Goal: Check status: Check status

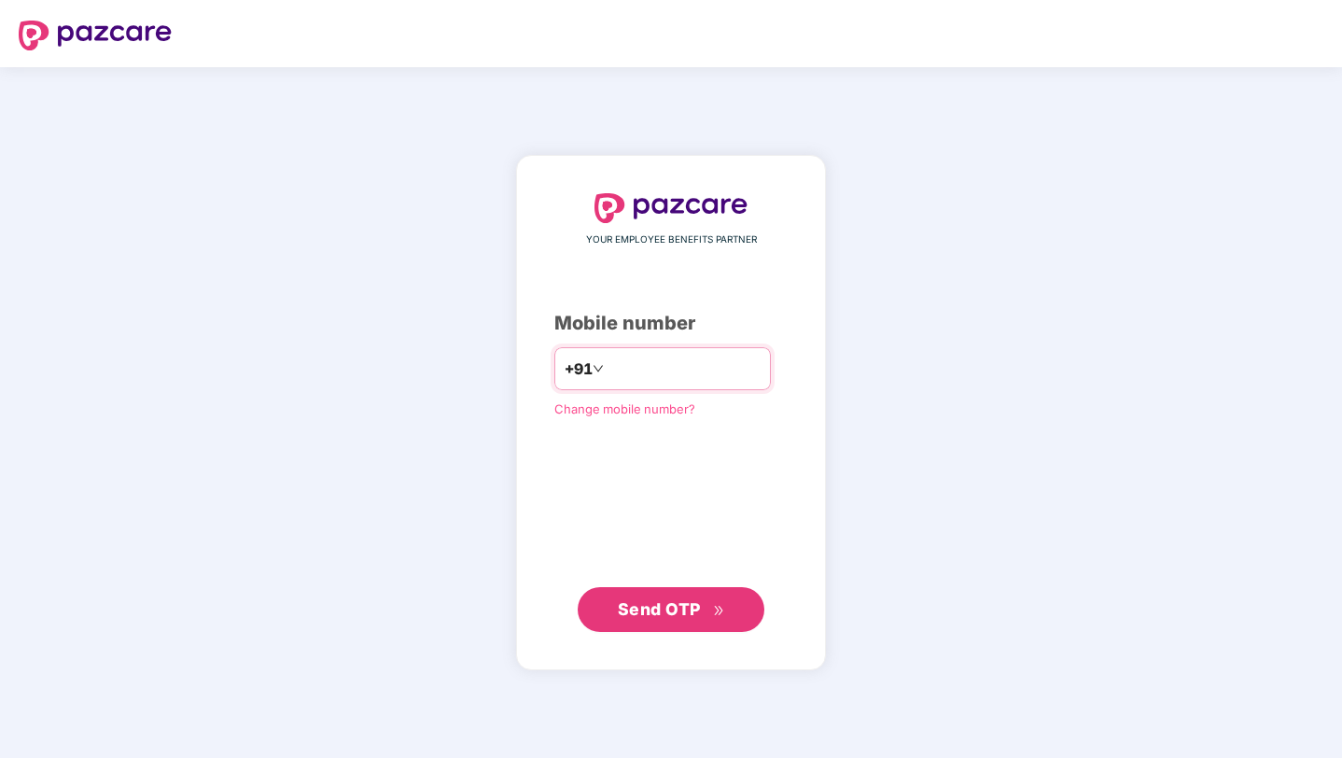
type input "**********"
click at [667, 613] on span "Send OTP" at bounding box center [659, 609] width 83 height 20
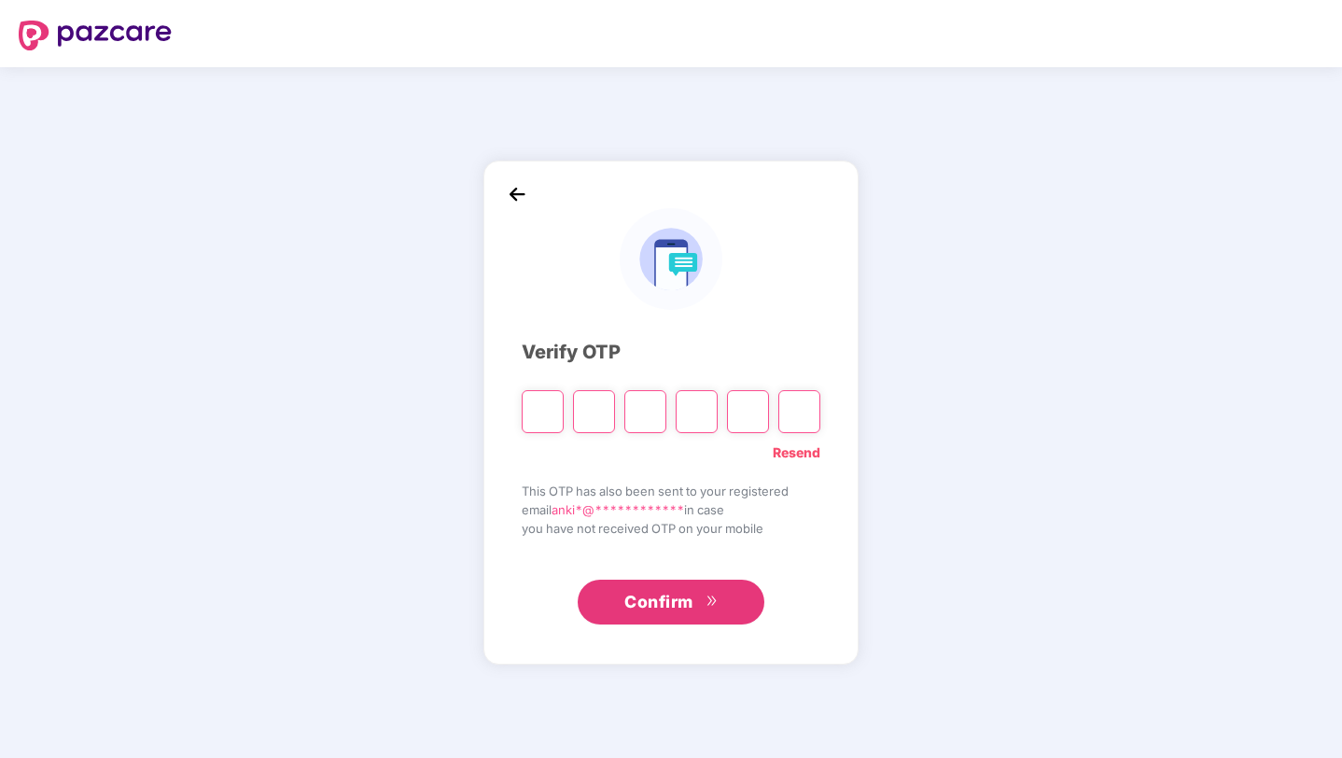
type input "*"
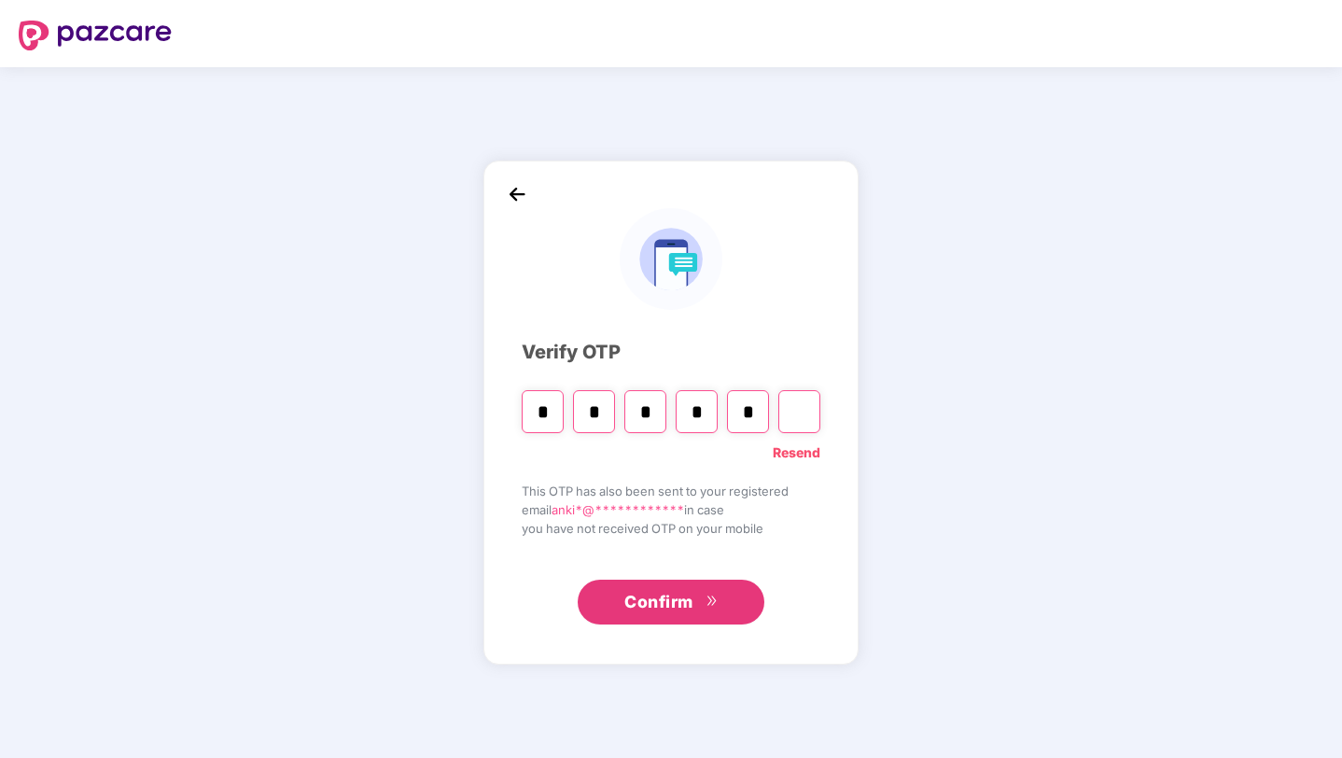
type input "*"
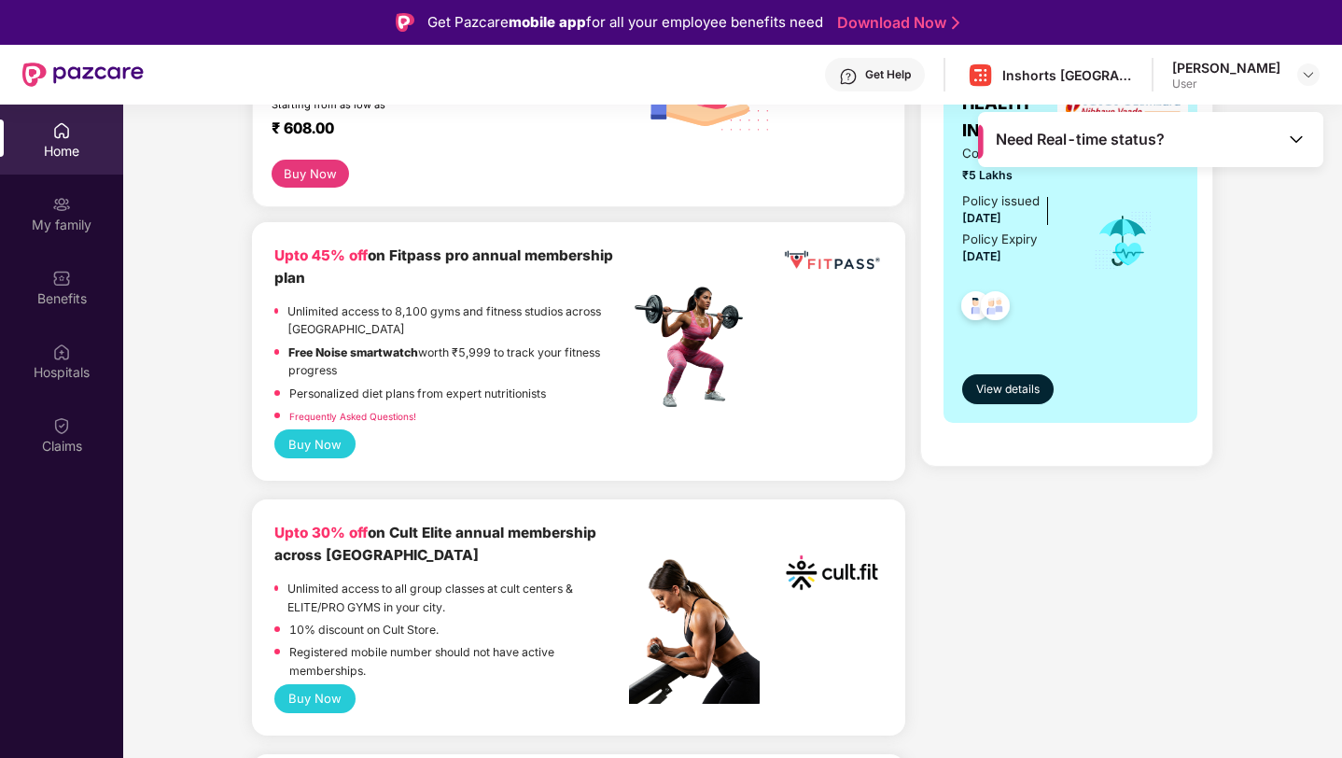
scroll to position [383, 0]
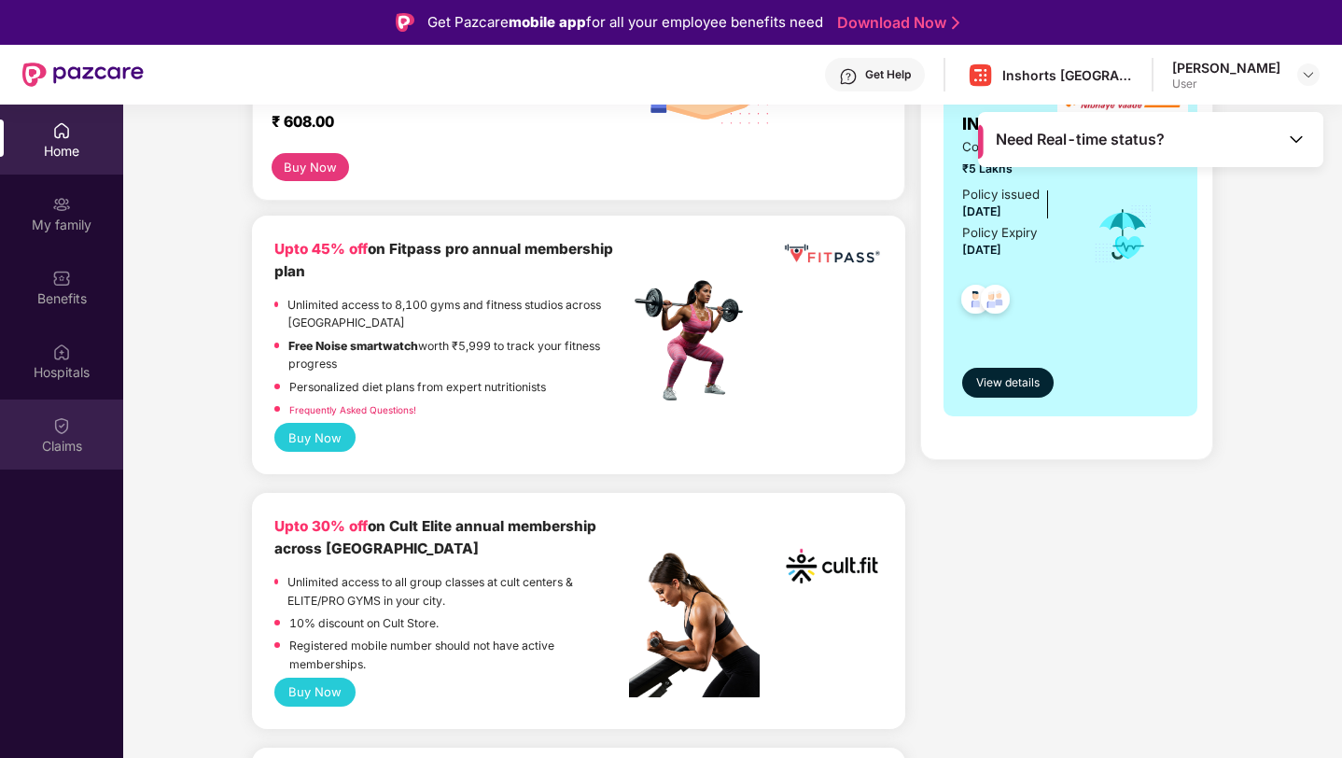
click at [64, 431] on img at bounding box center [61, 425] width 19 height 19
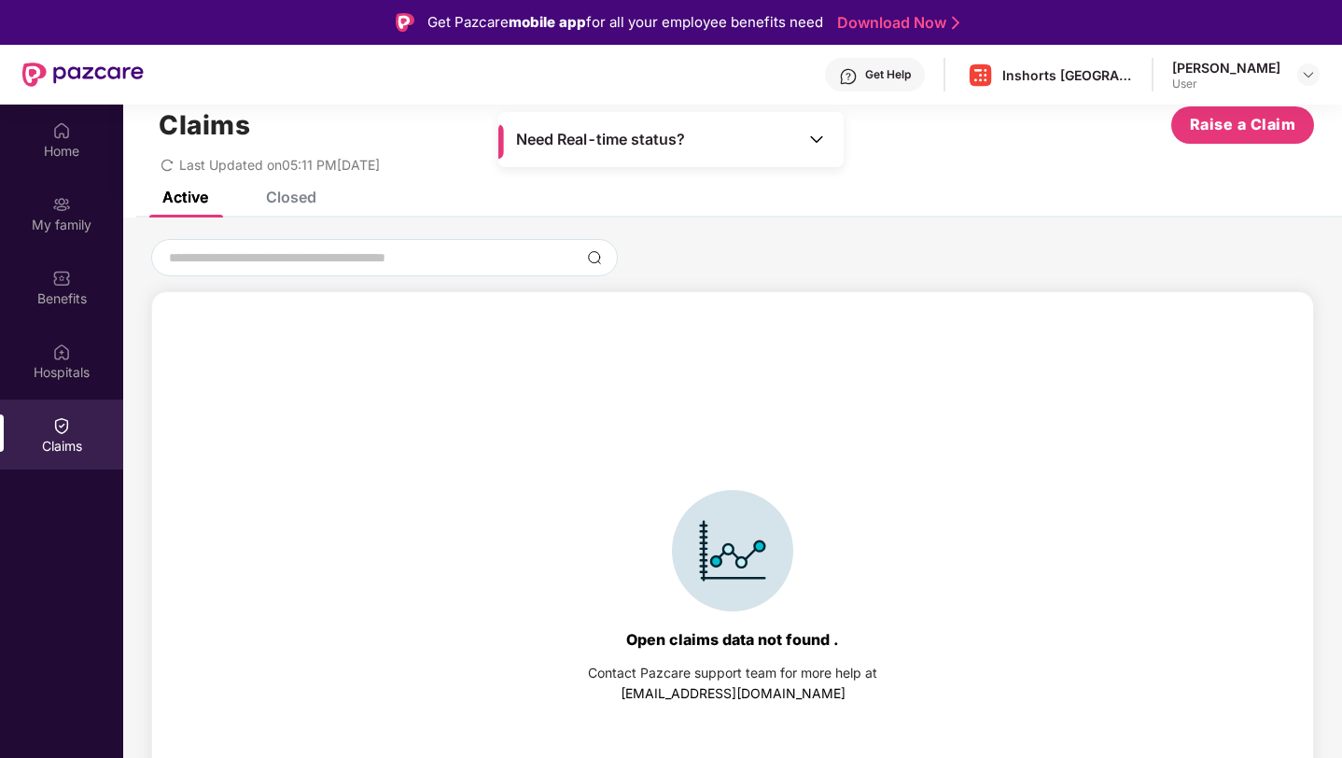
scroll to position [0, 0]
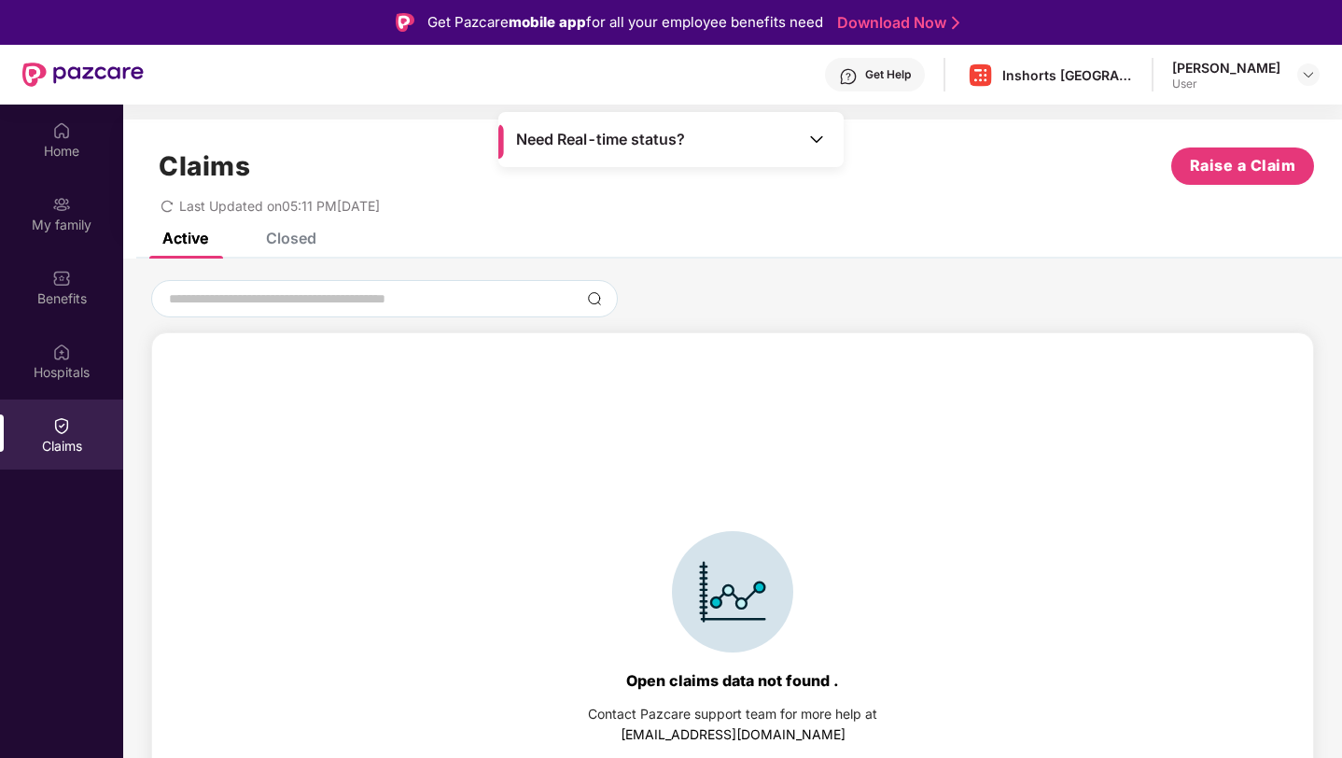
click at [315, 238] on div "Closed" at bounding box center [291, 238] width 50 height 19
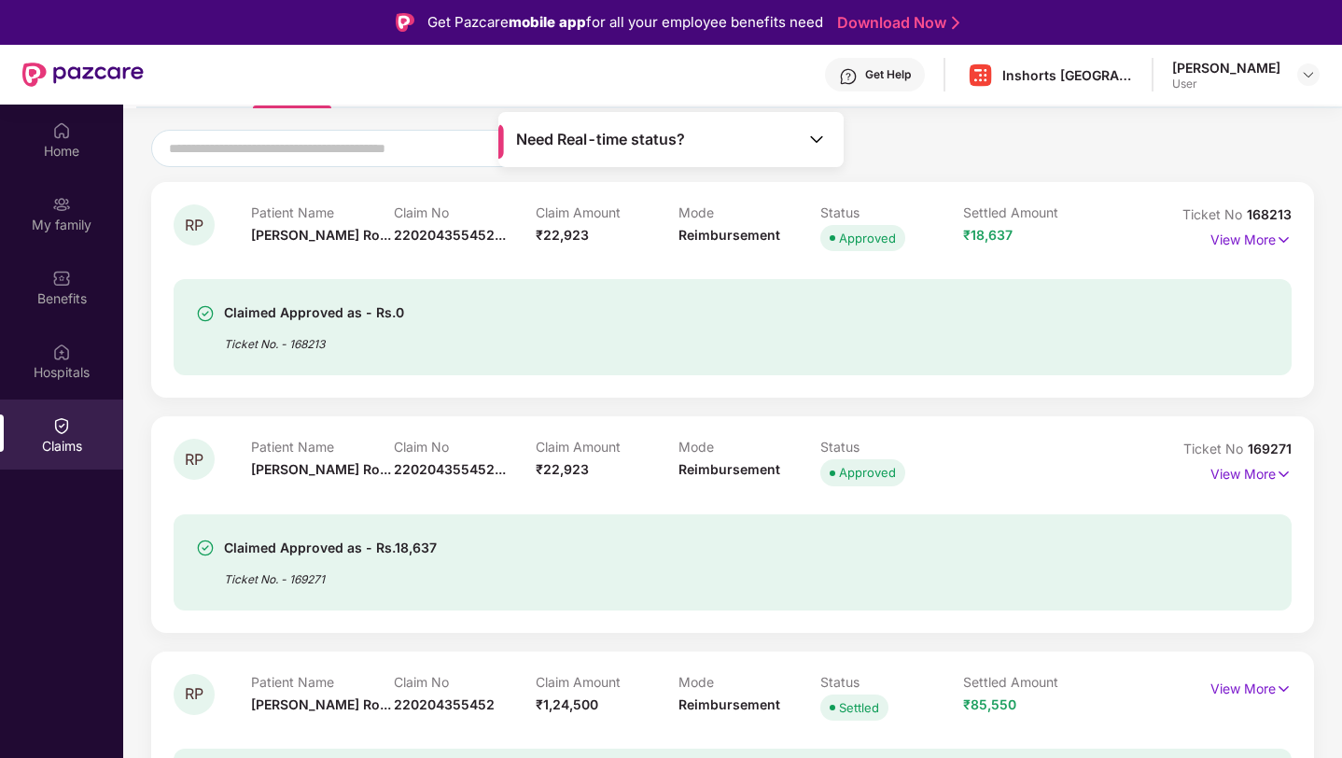
scroll to position [154, 0]
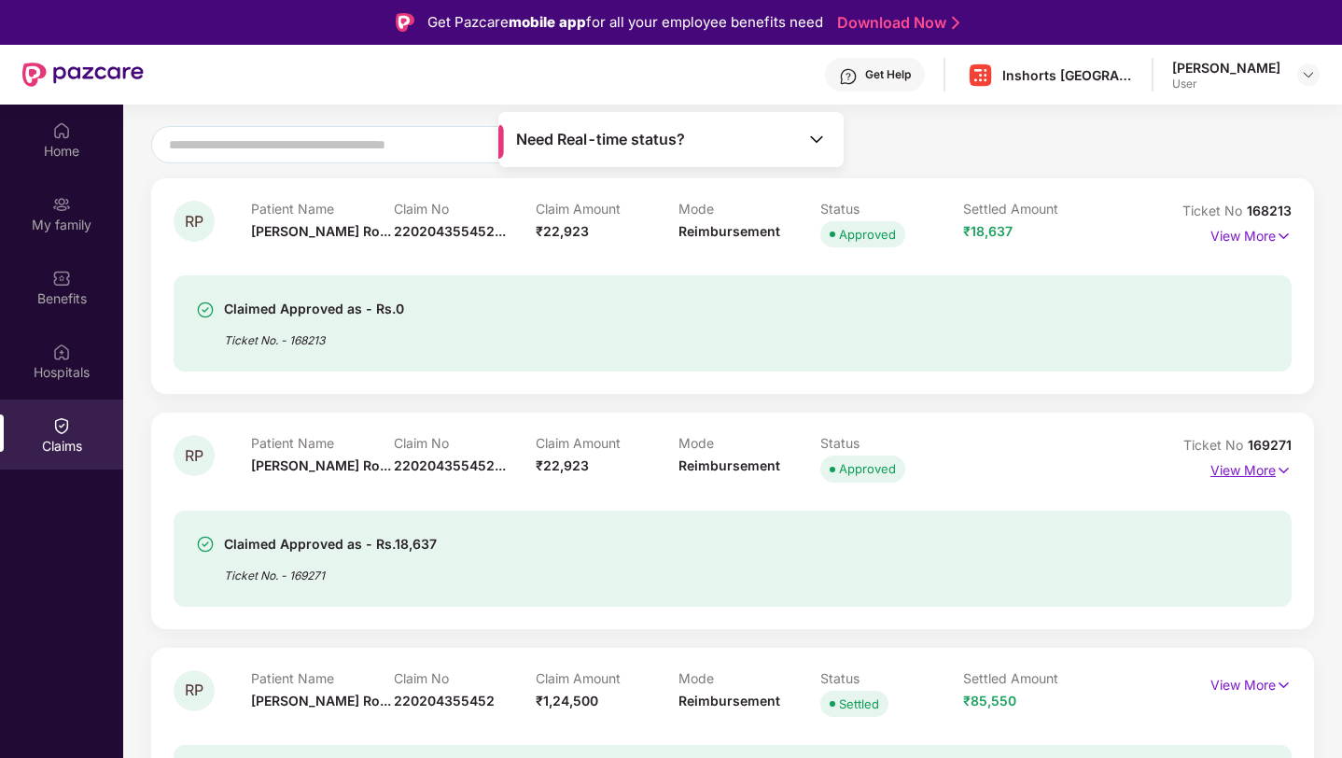
click at [1258, 472] on p "View More" at bounding box center [1250, 467] width 81 height 25
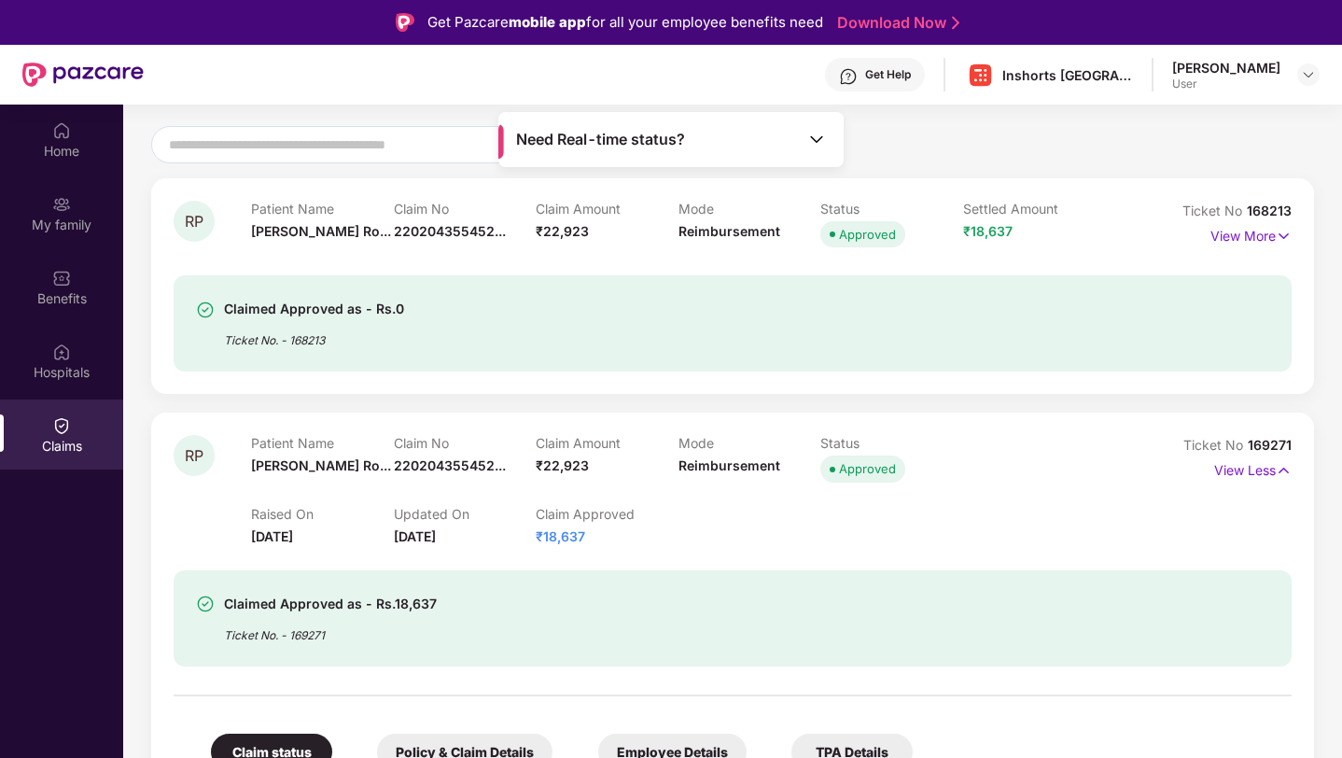
scroll to position [285, 0]
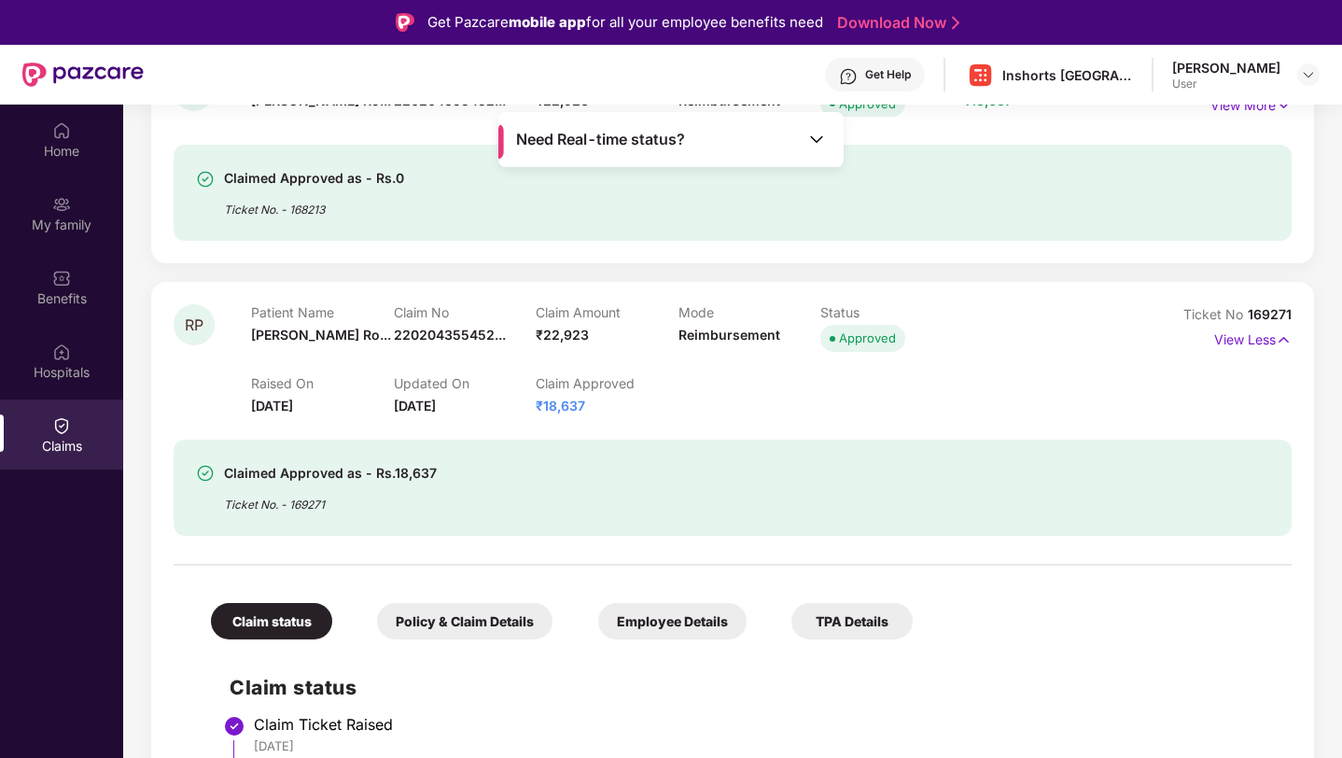
click at [436, 398] on span "[DATE]" at bounding box center [415, 406] width 42 height 16
click at [325, 479] on div "Claimed Approved as - Rs.18,637" at bounding box center [330, 473] width 213 height 22
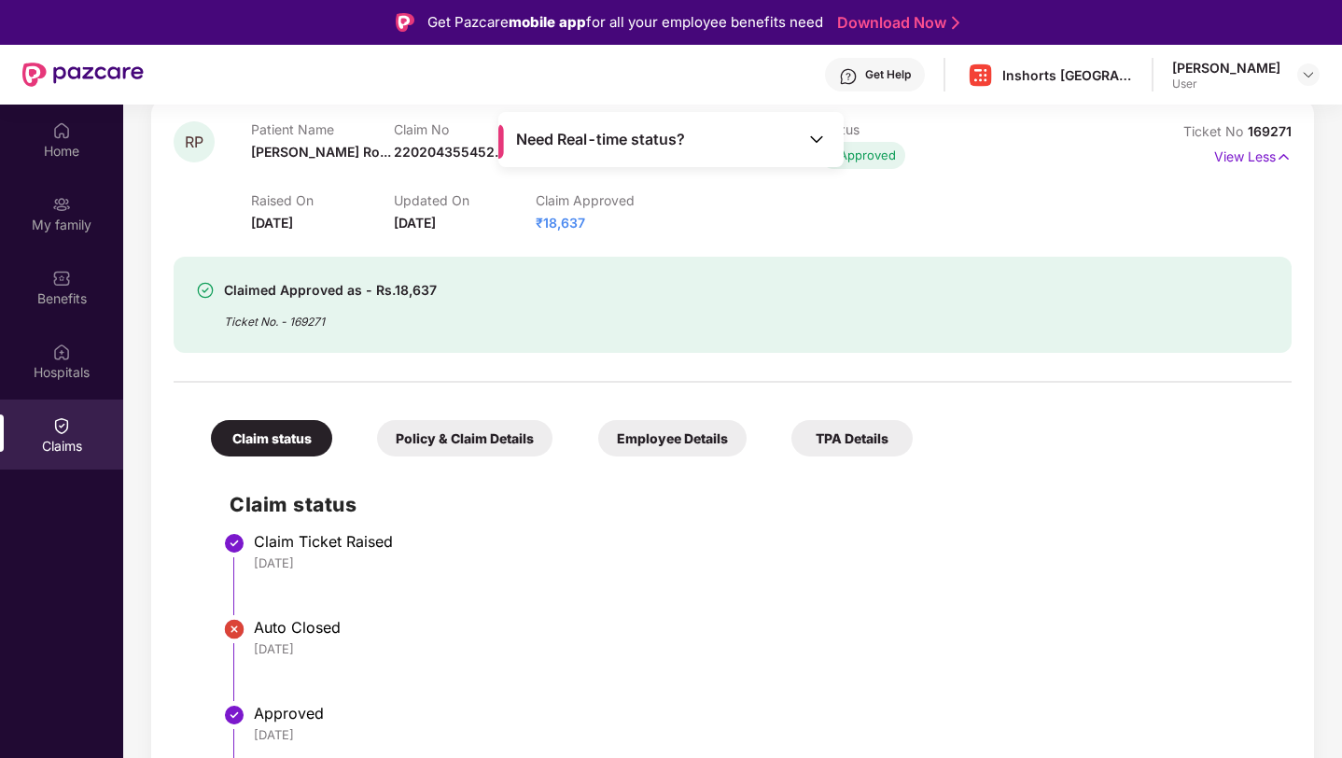
scroll to position [0, 0]
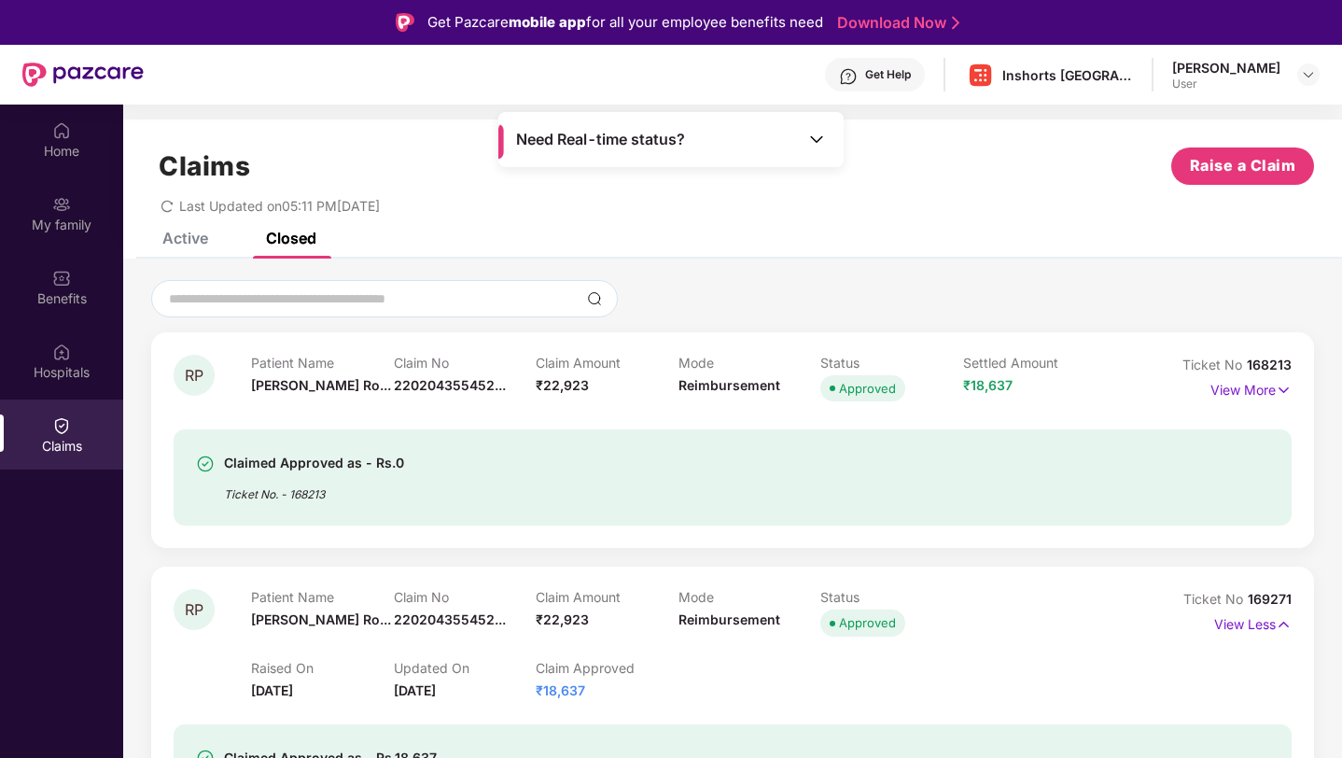
click at [550, 470] on div "Claimed Approved as - Rs.0 Ticket No. - 168213" at bounding box center [643, 477] width 894 height 51
click at [1259, 395] on p "View More" at bounding box center [1250, 387] width 81 height 25
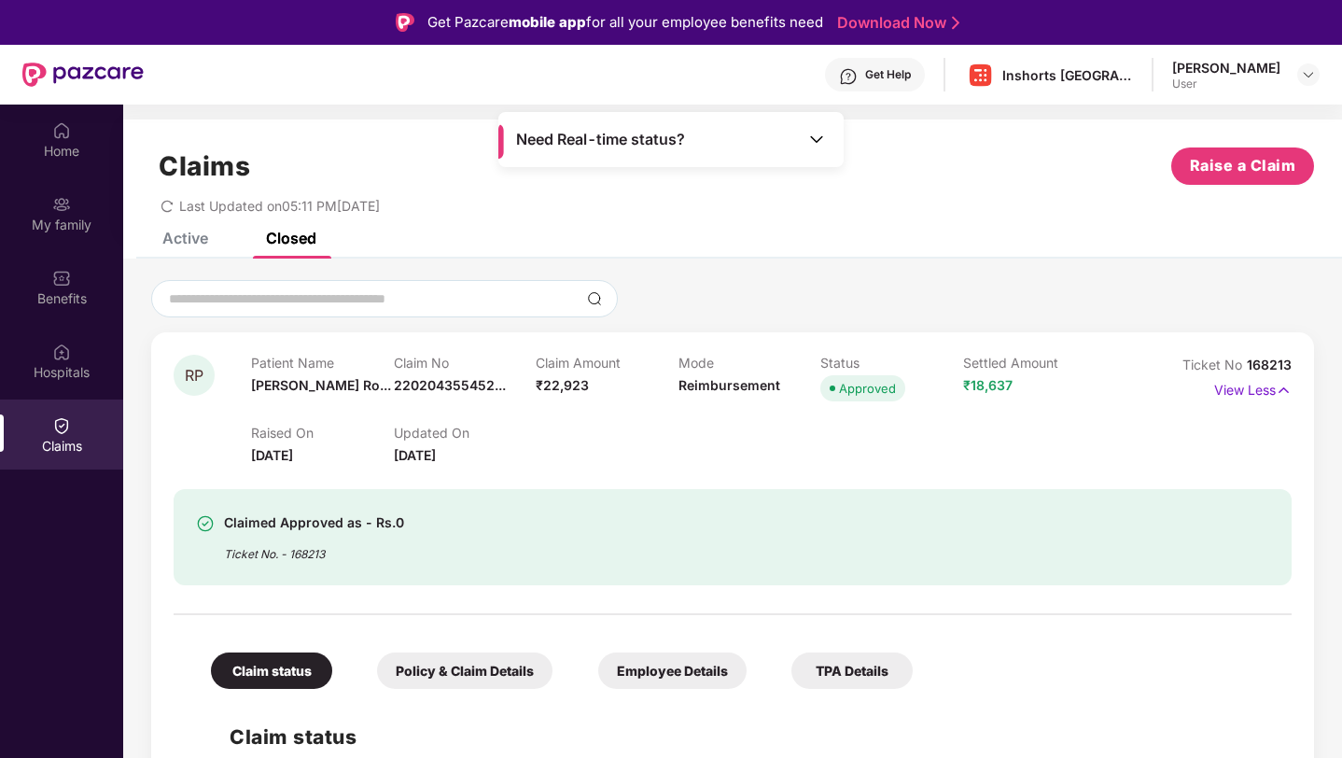
click at [339, 533] on div "Claimed Approved as - Rs.0" at bounding box center [314, 522] width 180 height 22
click at [296, 522] on div "Claimed Approved as - Rs.0" at bounding box center [314, 522] width 180 height 22
click at [654, 366] on p "Claim Amount" at bounding box center [607, 363] width 143 height 16
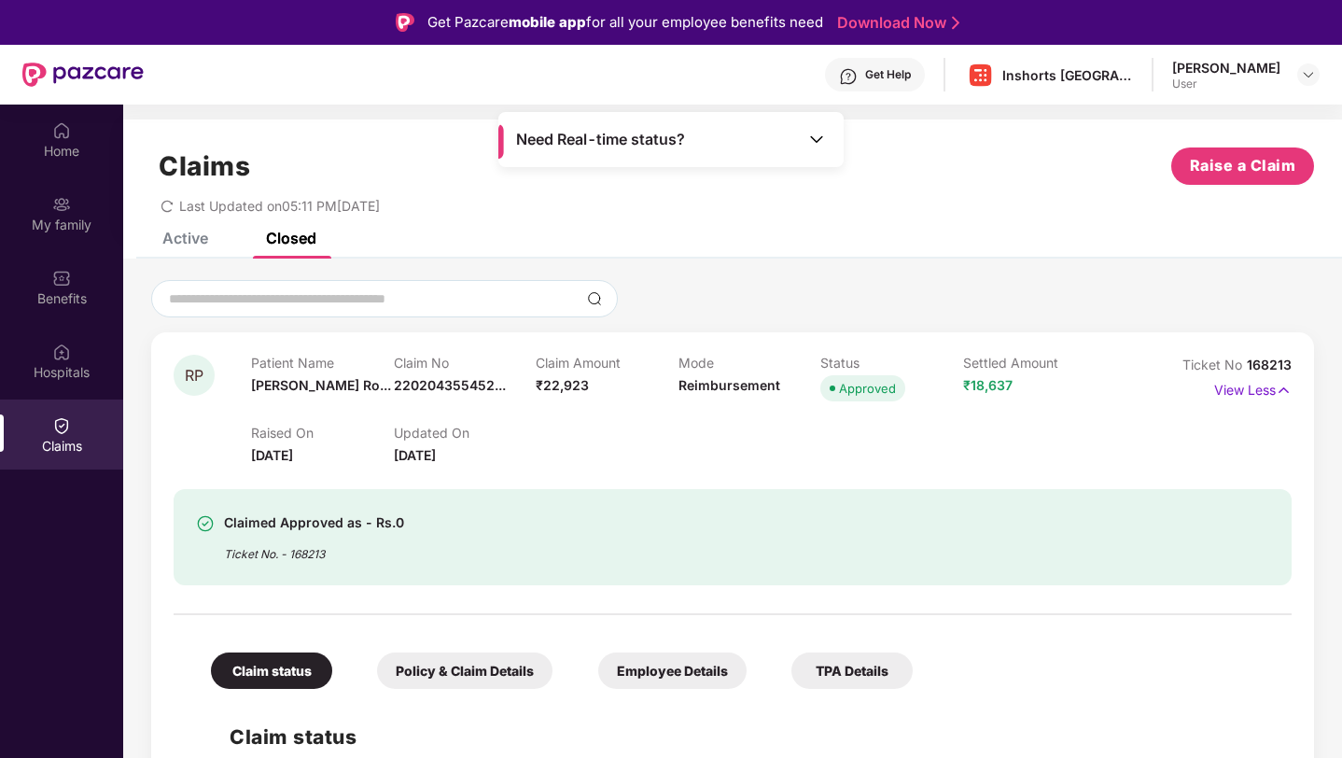
click at [726, 369] on p "Mode" at bounding box center [749, 363] width 143 height 16
click at [263, 376] on div "Patient Name [PERSON_NAME] Ro..." at bounding box center [322, 380] width 143 height 51
click at [302, 388] on span "[PERSON_NAME] Ro..." at bounding box center [321, 385] width 140 height 16
click at [181, 240] on div "Active" at bounding box center [185, 238] width 46 height 19
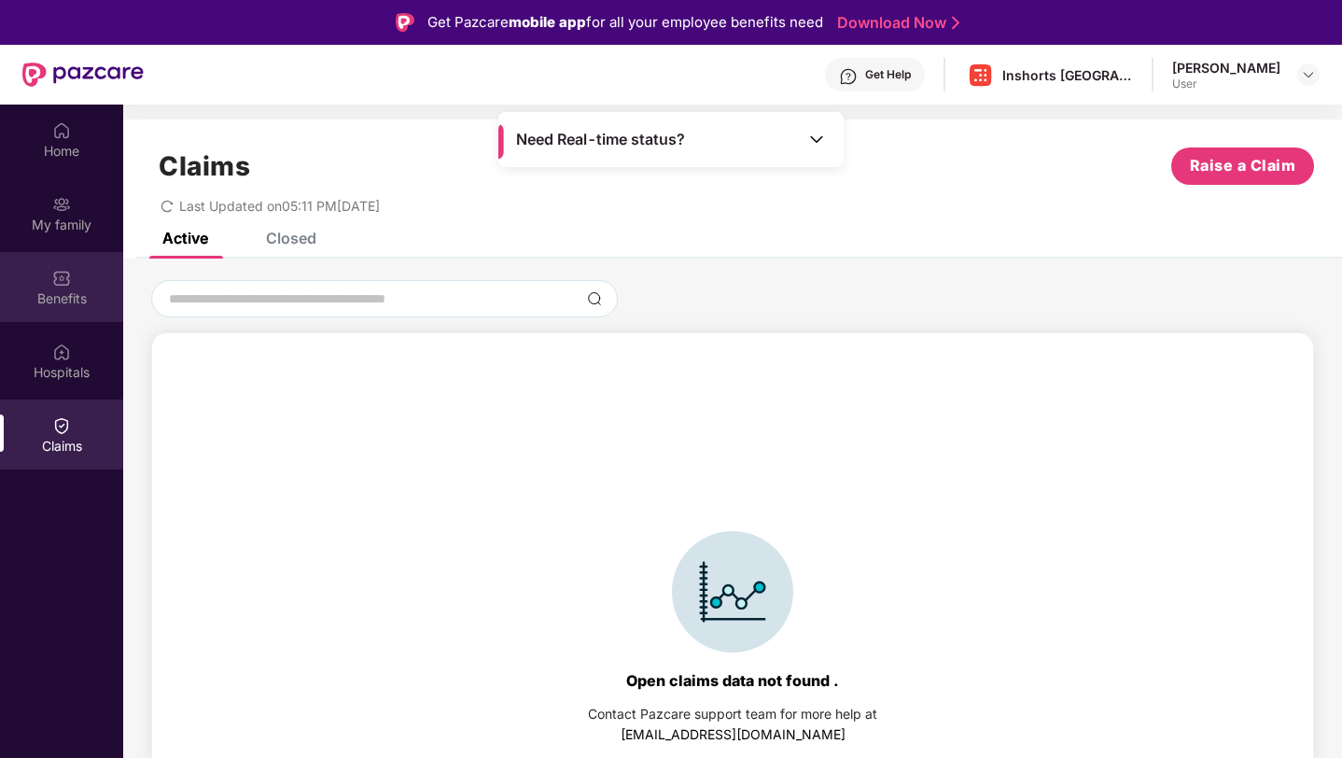
click at [55, 286] on img at bounding box center [61, 278] width 19 height 19
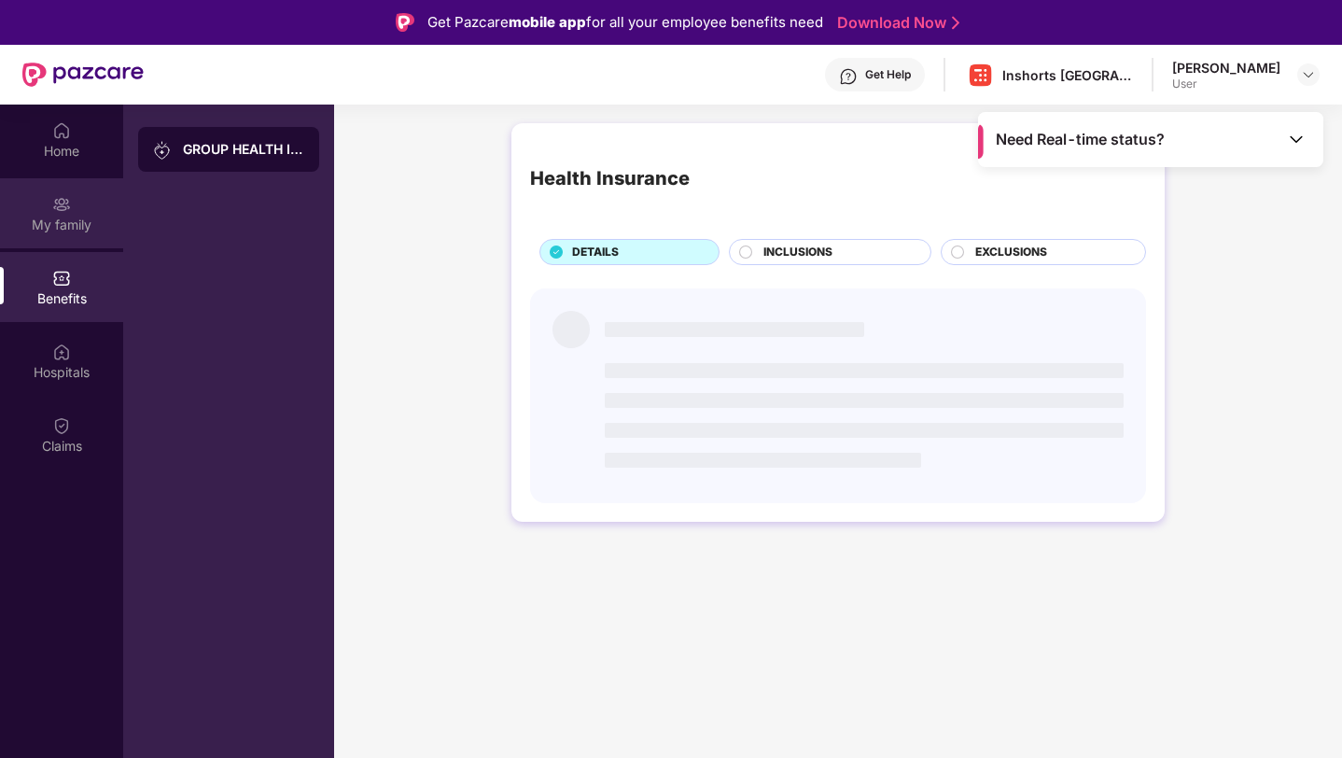
click at [57, 216] on div "My family" at bounding box center [61, 225] width 123 height 19
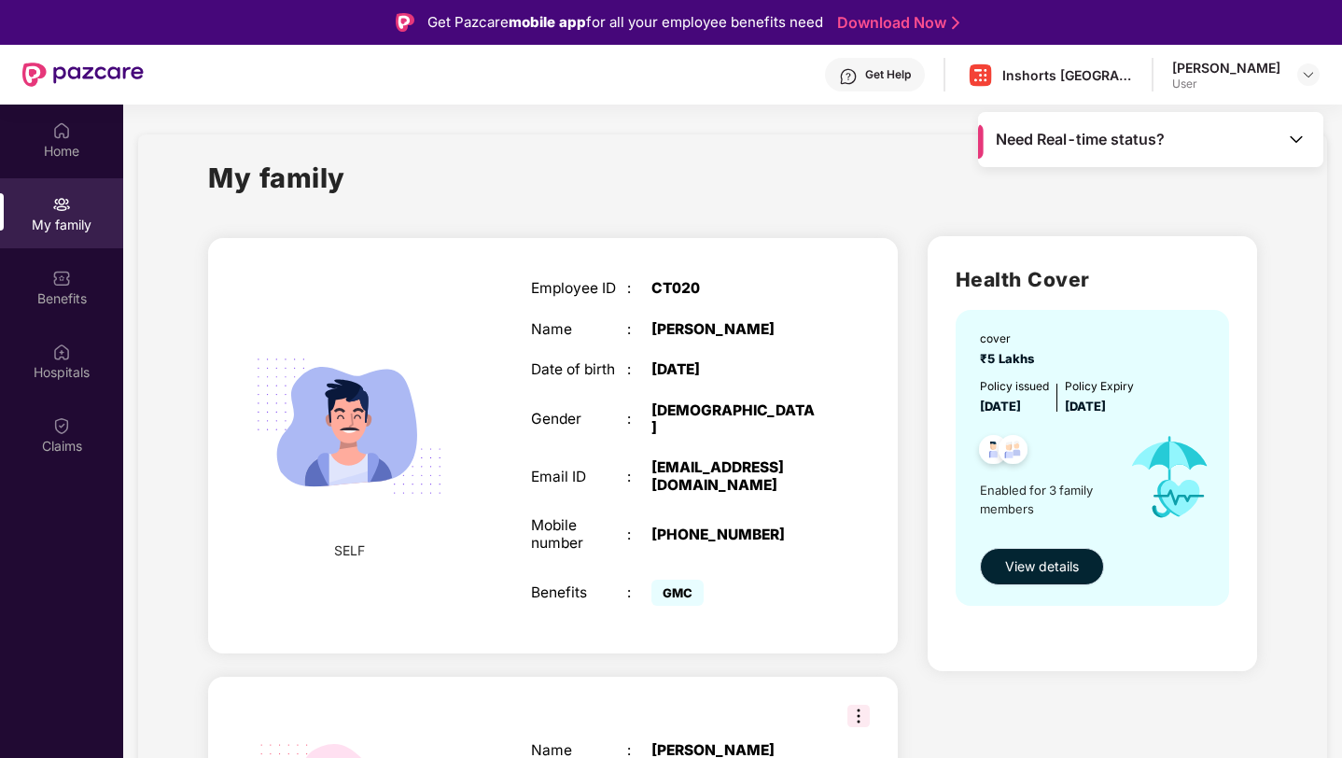
click at [1051, 583] on button "View details" at bounding box center [1042, 566] width 124 height 37
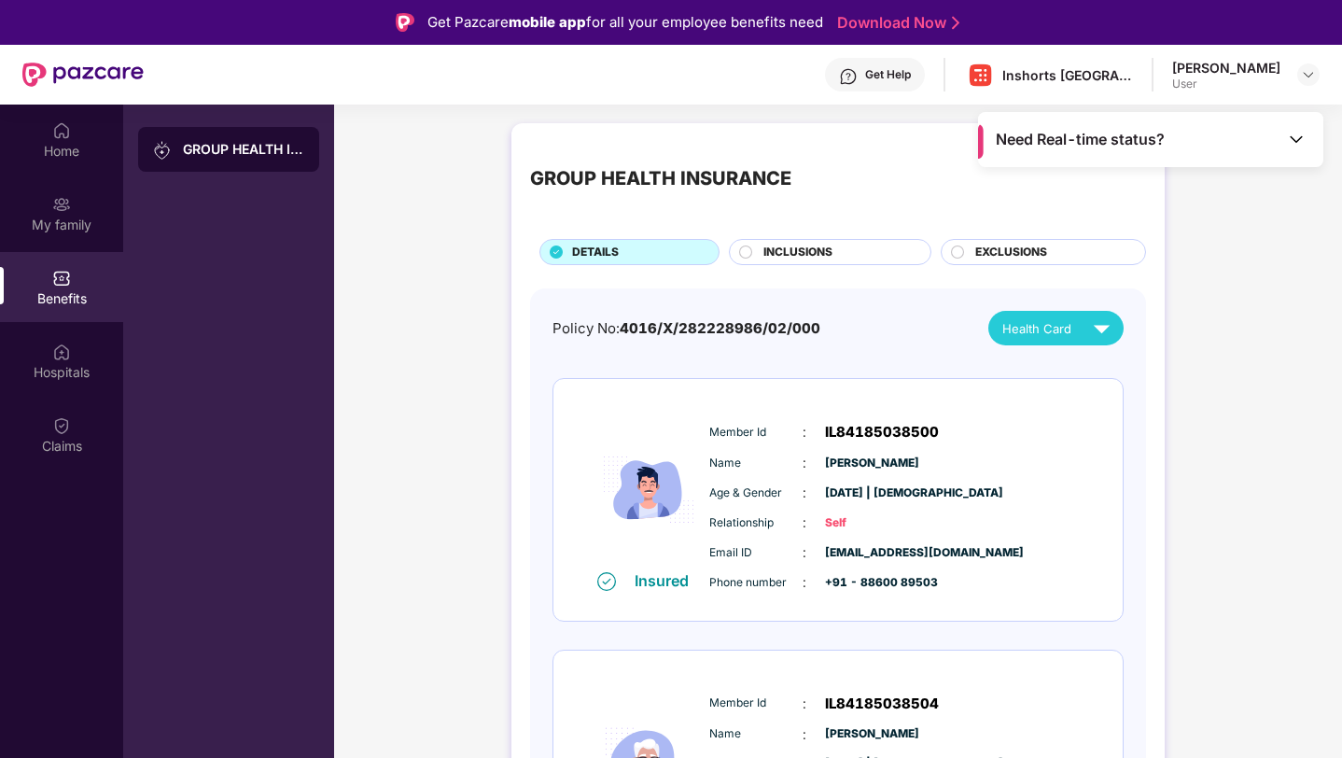
click at [784, 242] on div "INCLUSIONS" at bounding box center [830, 252] width 203 height 26
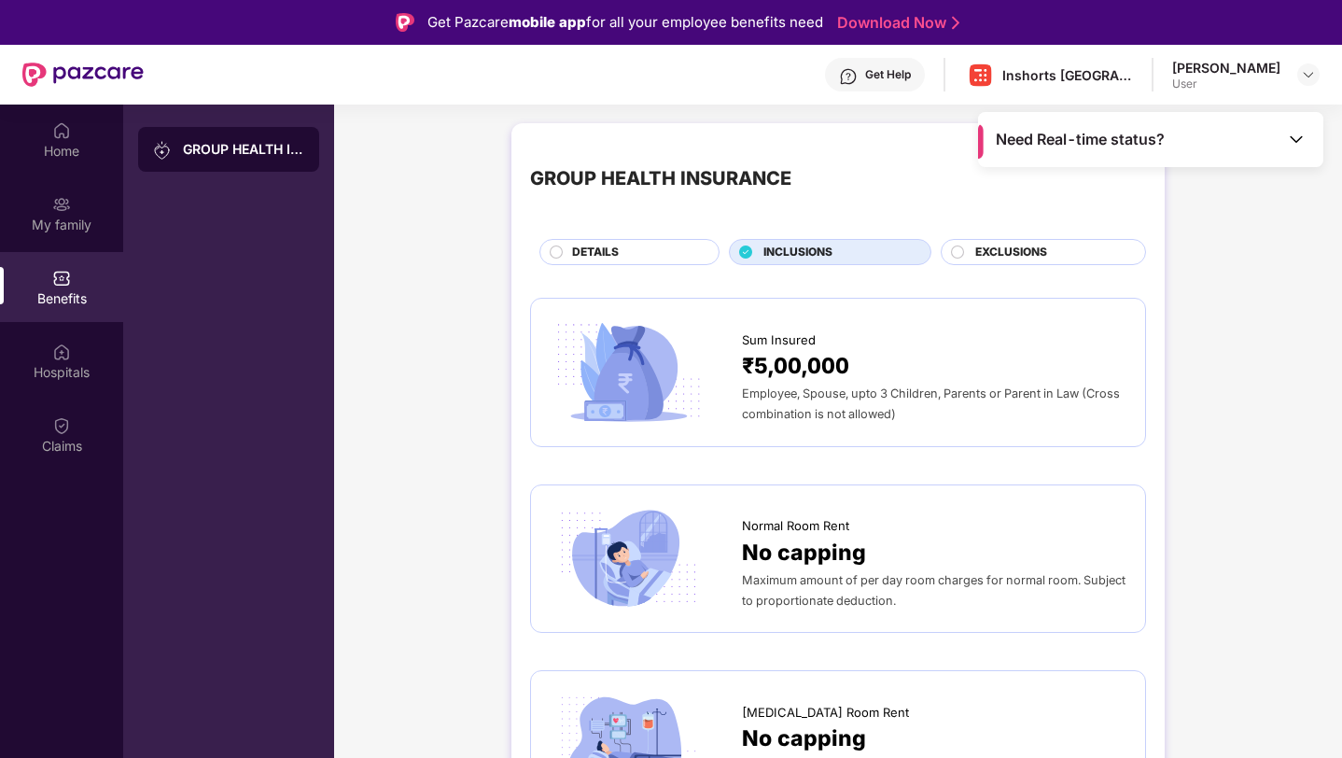
click at [1022, 246] on span "EXCLUSIONS" at bounding box center [1011, 253] width 72 height 18
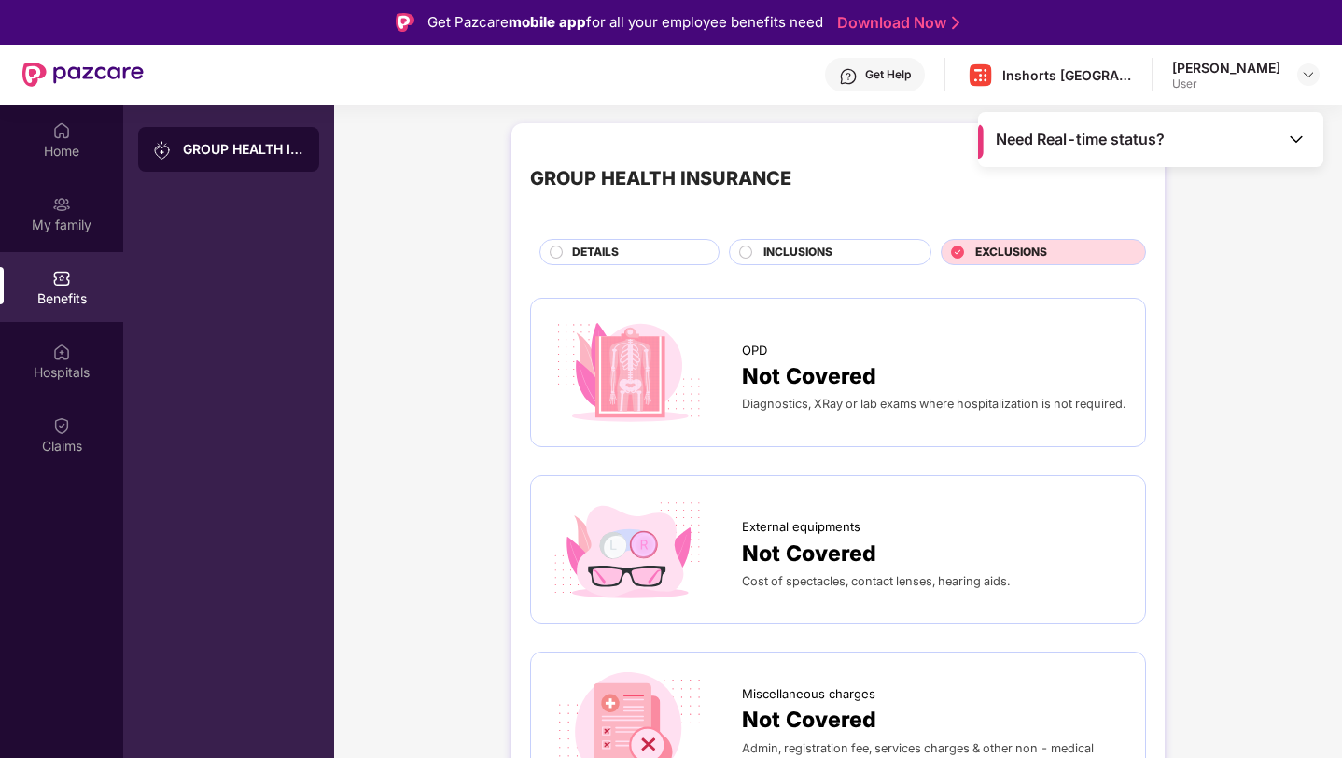
click at [814, 262] on div "INCLUSIONS" at bounding box center [837, 254] width 167 height 21
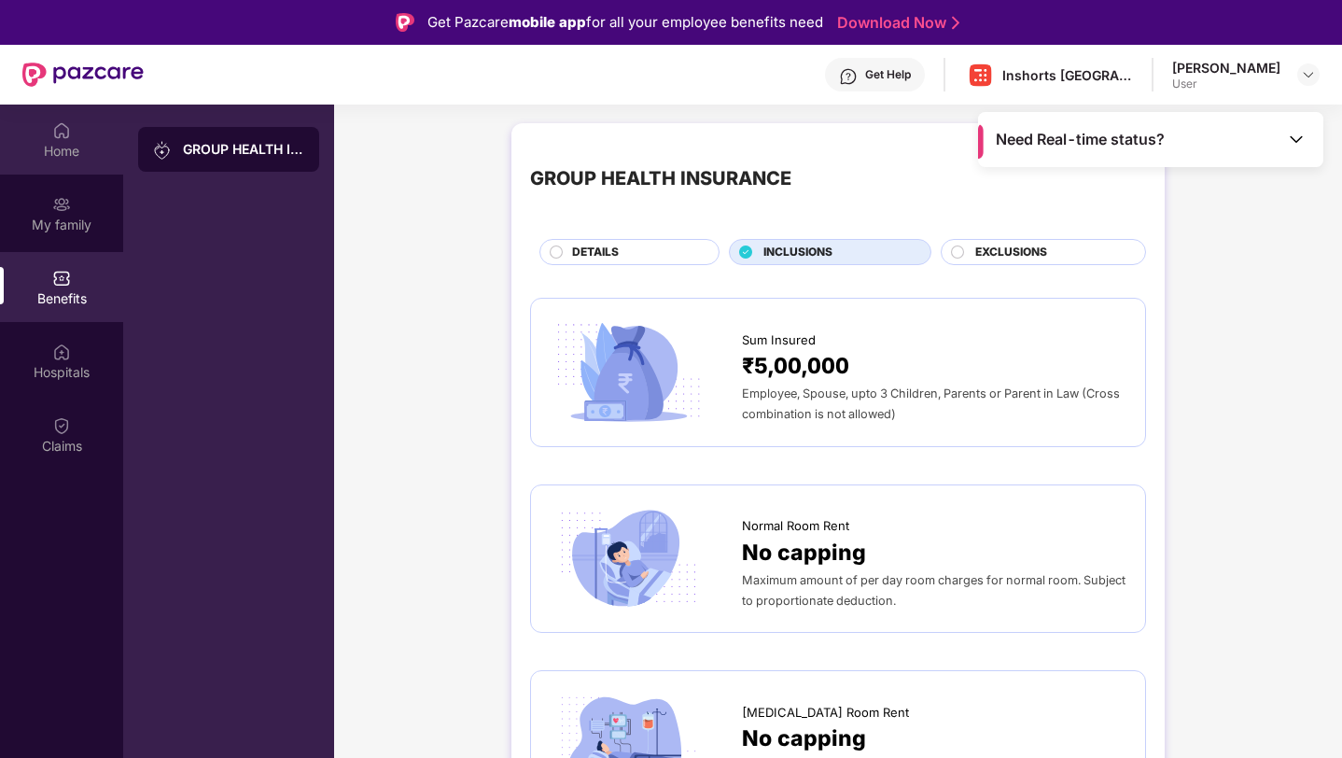
click at [35, 135] on div "Home" at bounding box center [61, 140] width 123 height 70
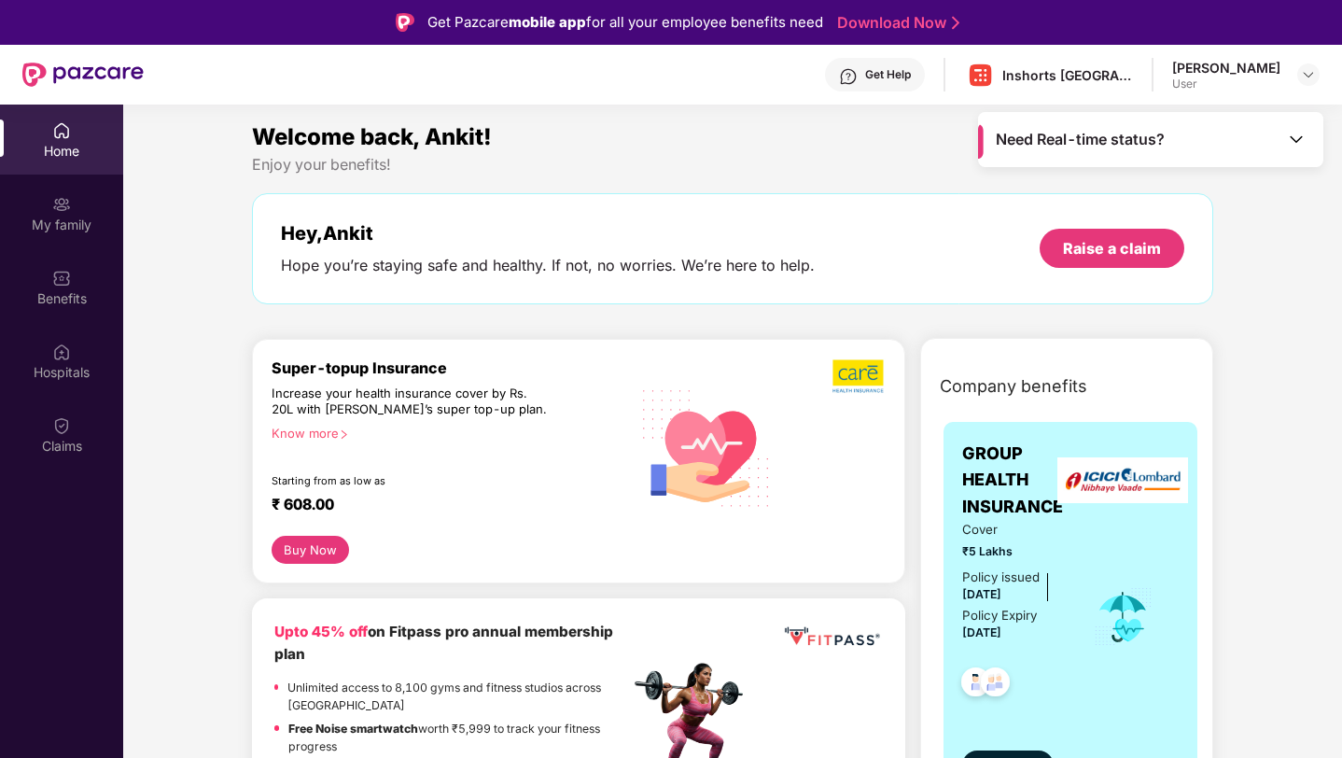
click at [318, 436] on div "Know more" at bounding box center [445, 432] width 347 height 13
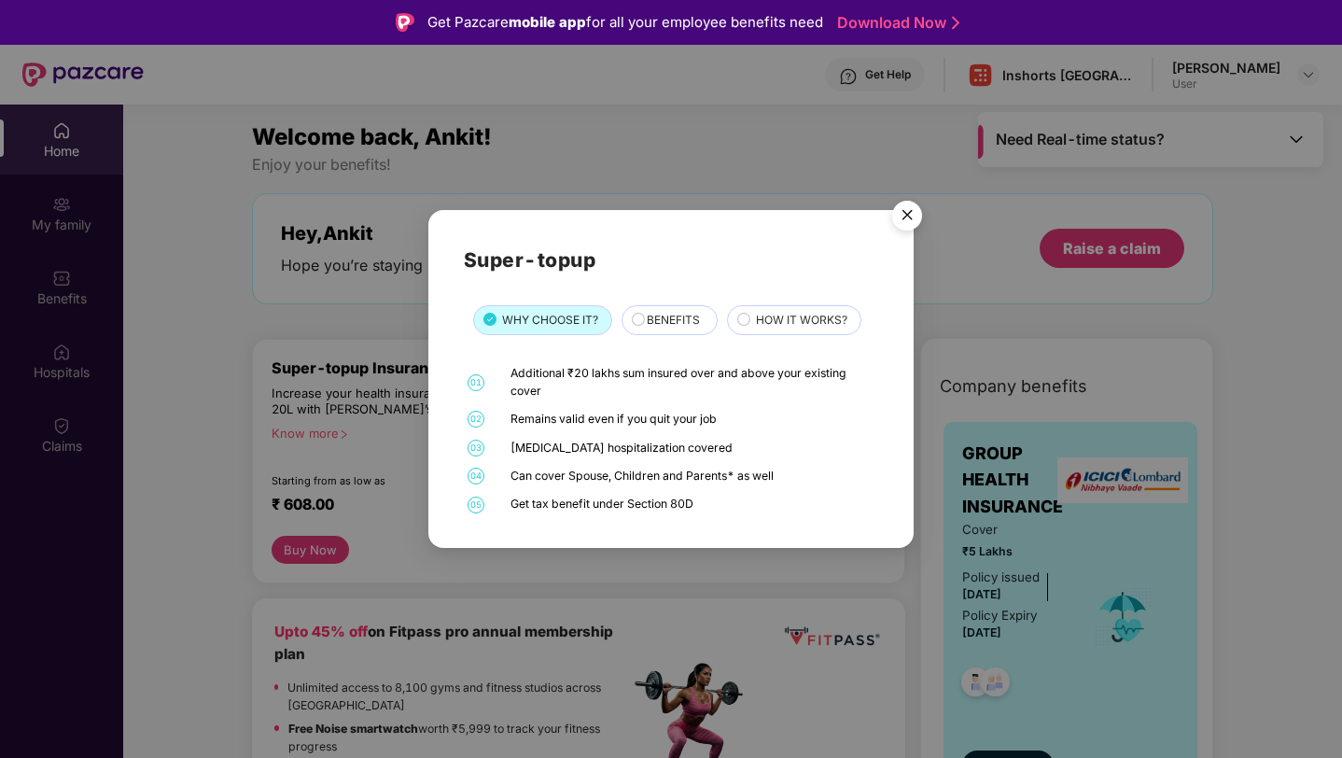
click at [663, 318] on span "BENEFITS" at bounding box center [673, 321] width 53 height 18
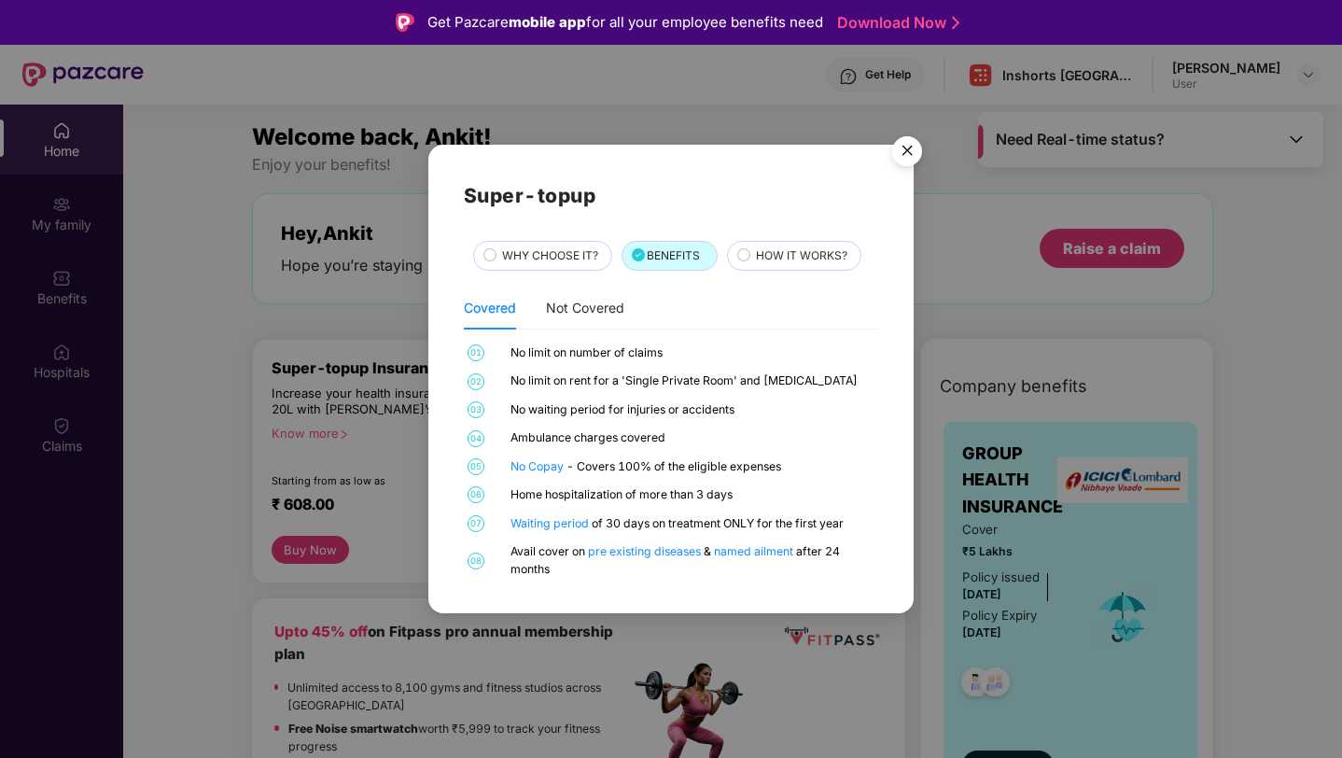
click at [510, 246] on div "WHY CHOOSE IT?" at bounding box center [542, 256] width 139 height 30
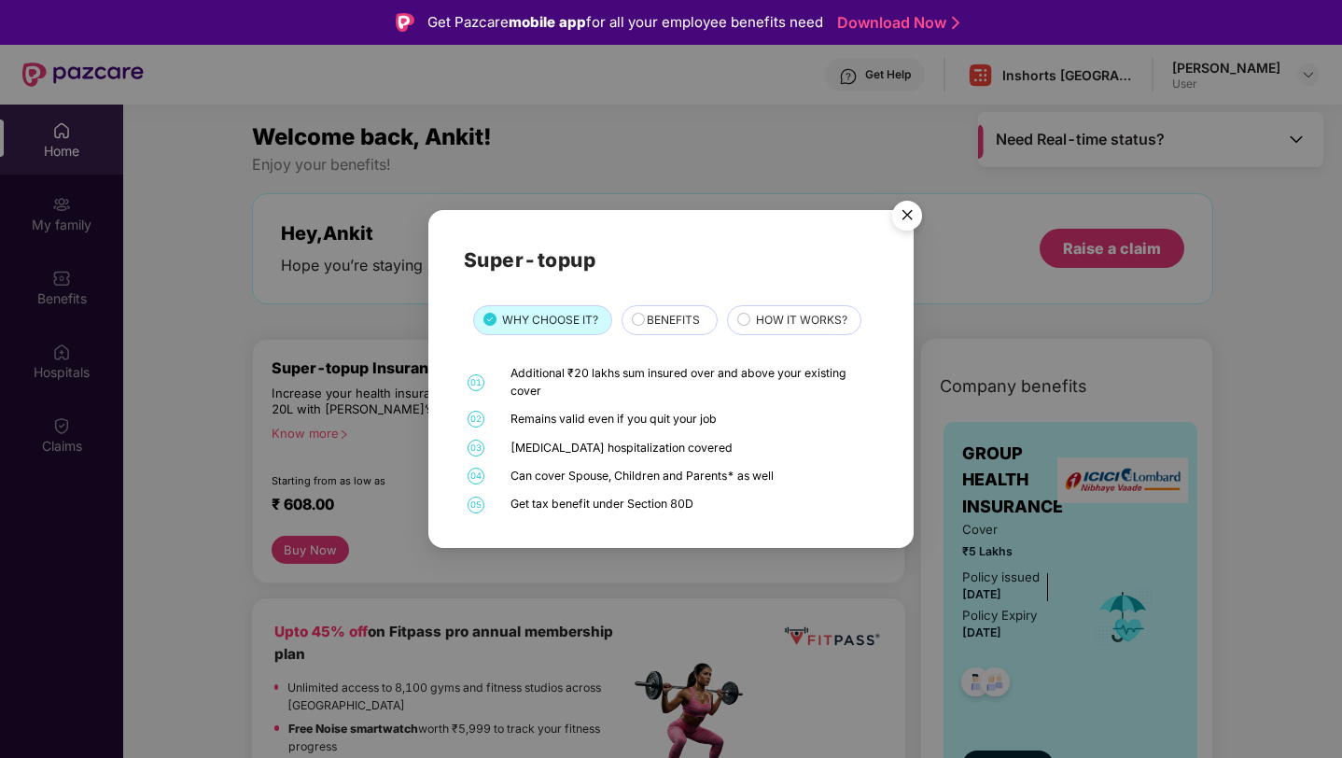
click at [801, 317] on span "HOW IT WORKS?" at bounding box center [801, 321] width 91 height 18
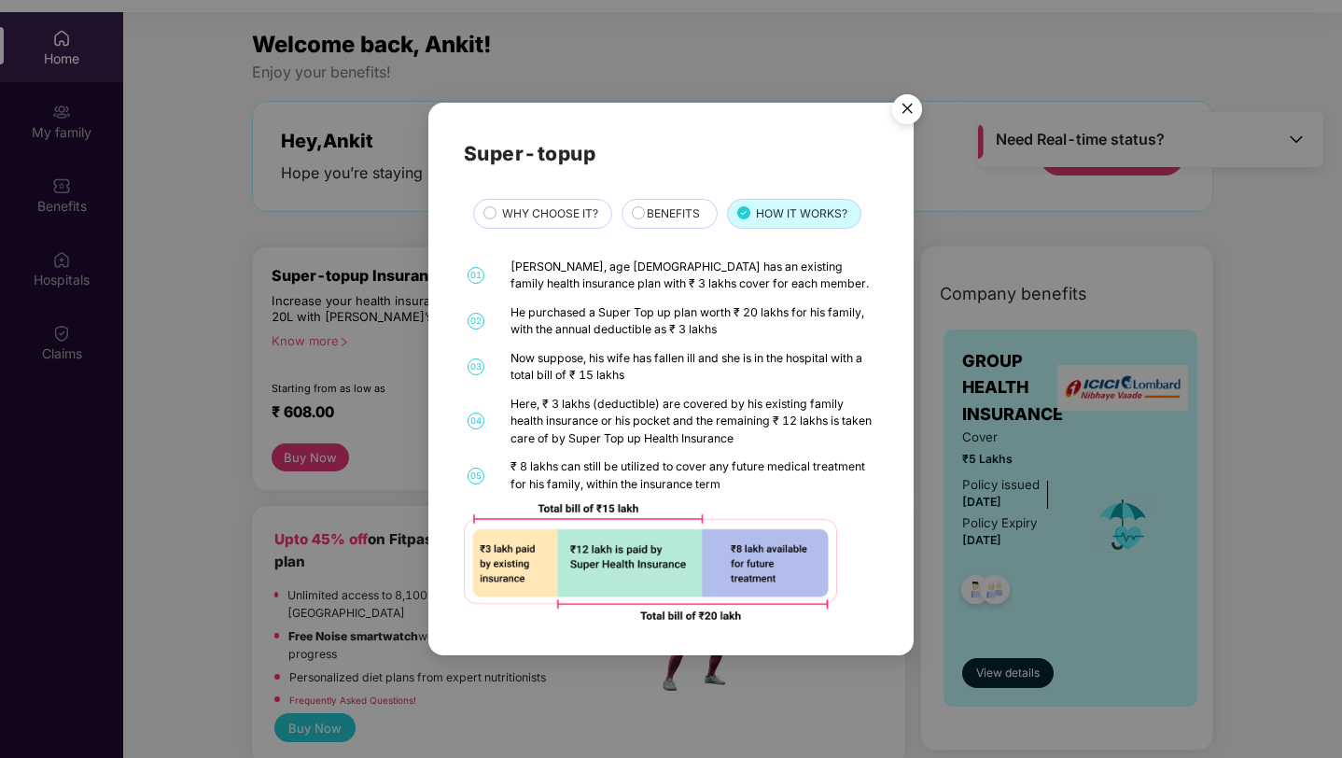
scroll to position [90, 0]
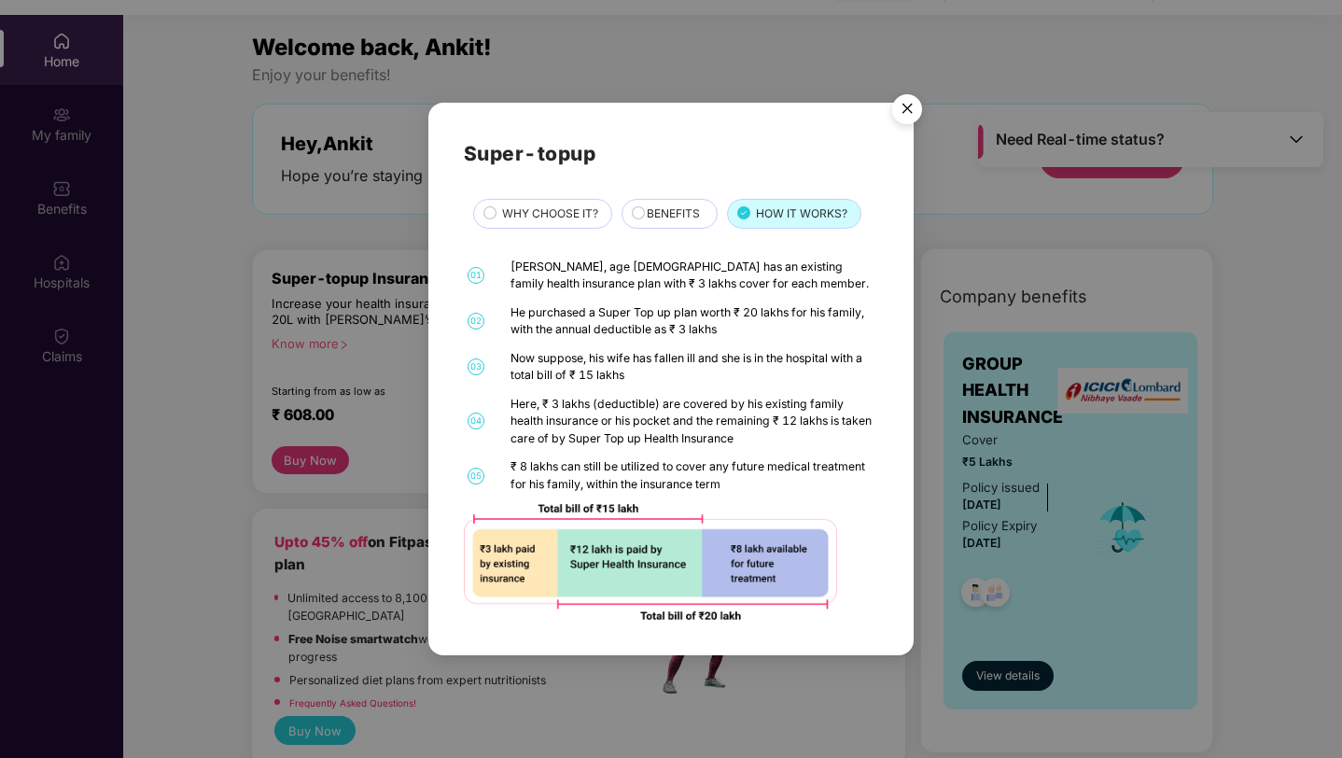
click at [899, 109] on img "Close" at bounding box center [907, 112] width 52 height 52
